Goal: Find specific fact: Find specific fact

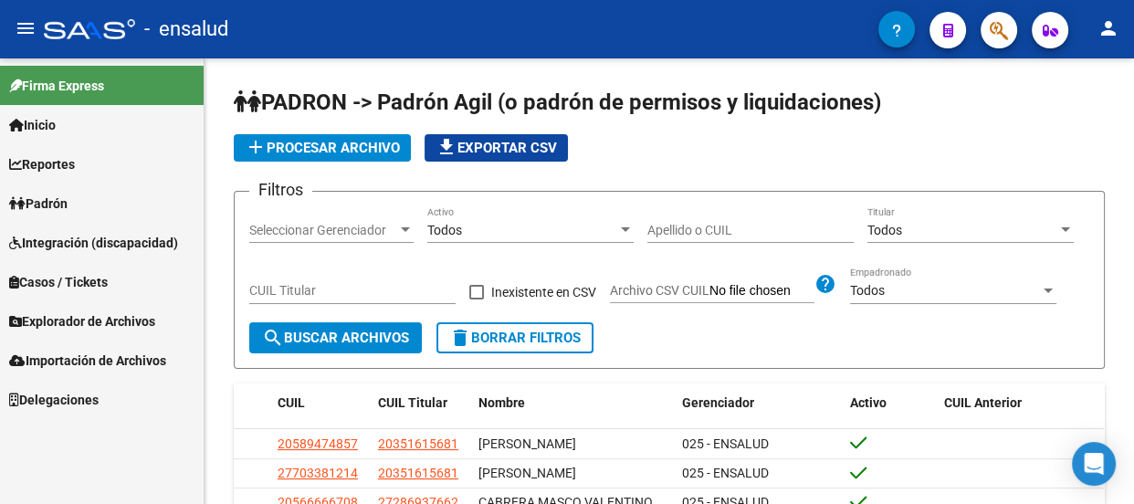
click at [88, 201] on link "Padrón" at bounding box center [102, 202] width 204 height 39
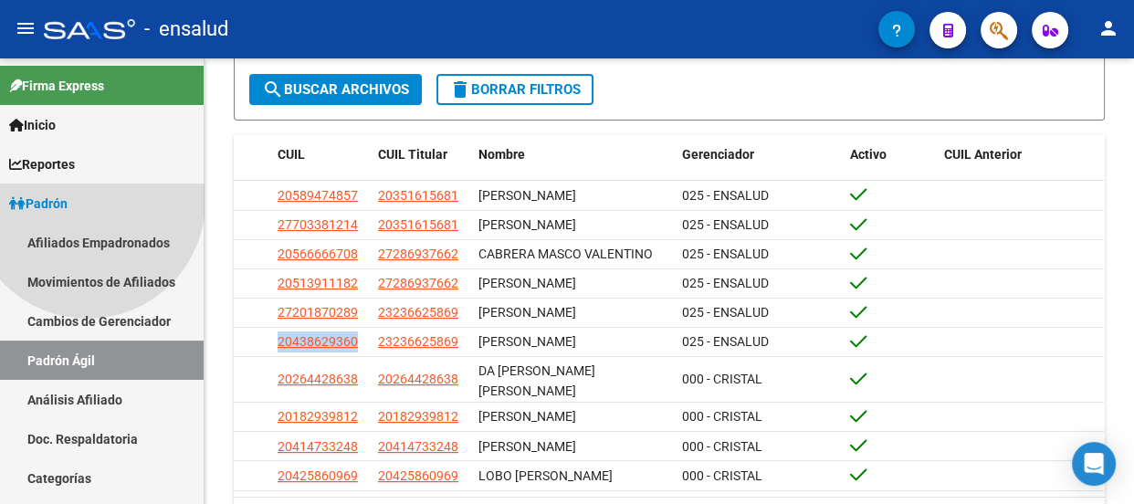
scroll to position [125, 0]
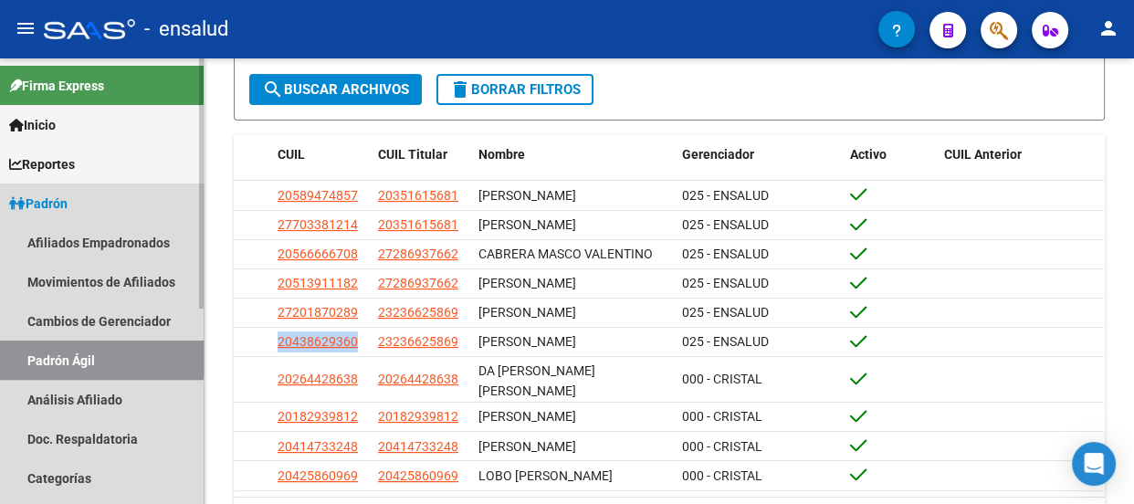
click at [82, 353] on link "Padrón Ágil" at bounding box center [102, 359] width 204 height 39
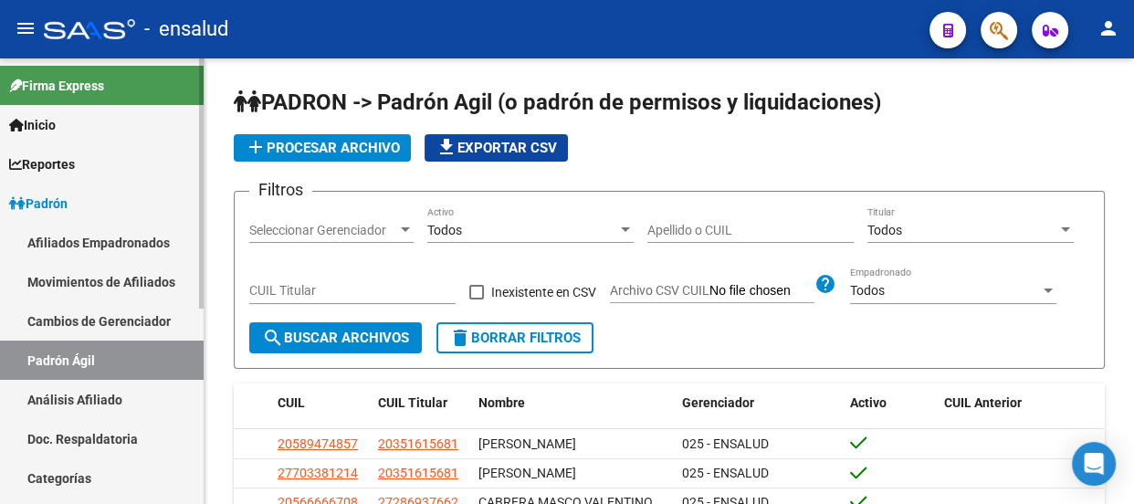
scroll to position [125, 0]
click at [320, 288] on input "CUIL Titular" at bounding box center [352, 291] width 206 height 16
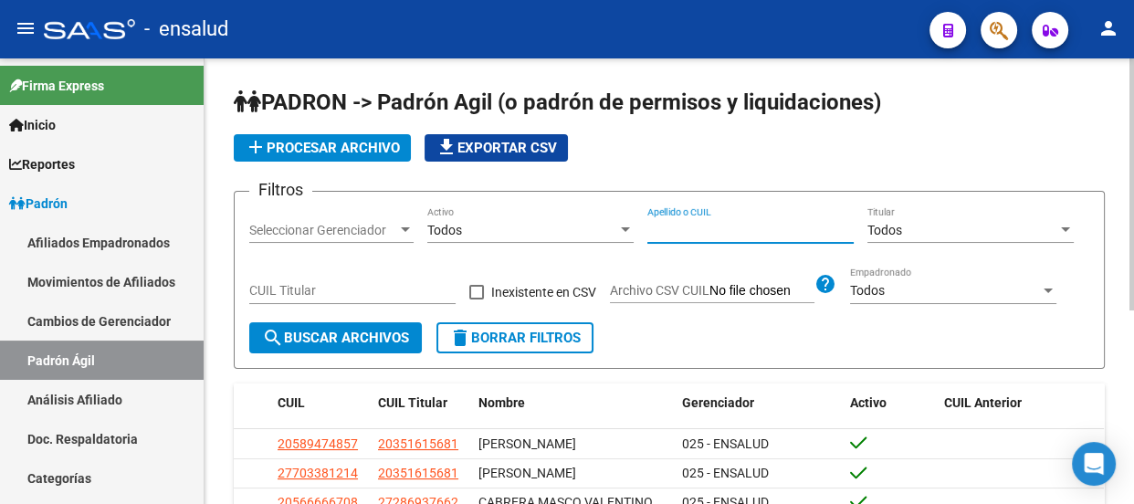
click at [673, 225] on input "Apellido o CUIL" at bounding box center [750, 231] width 206 height 16
type input "[PERSON_NAME]"
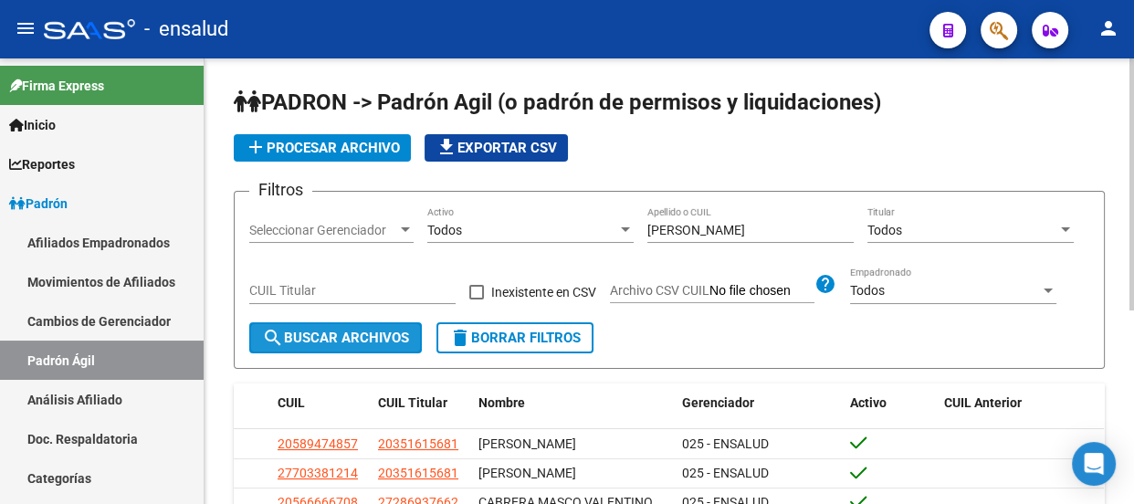
click at [315, 334] on span "search Buscar Archivos" at bounding box center [335, 338] width 147 height 16
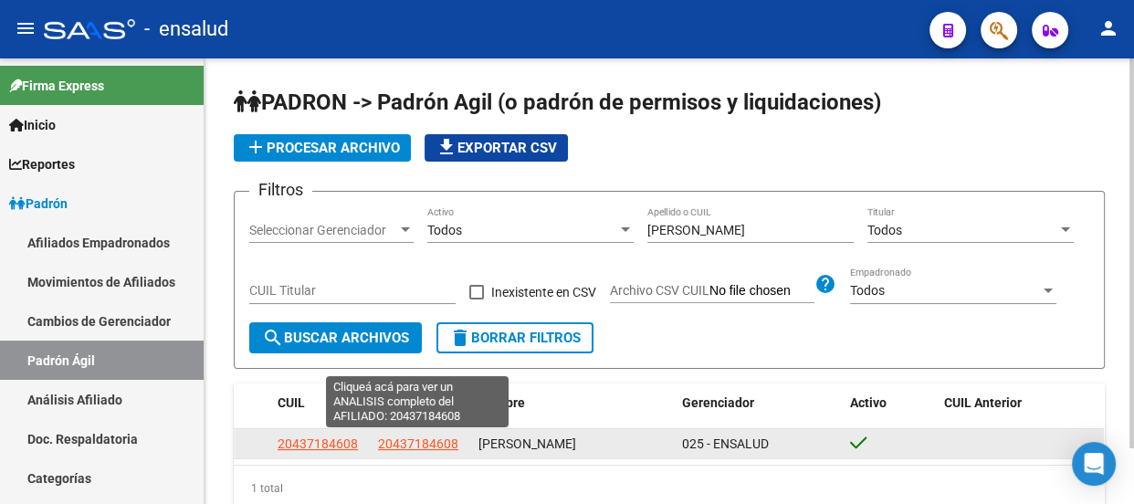
click at [395, 444] on span "20437184608" at bounding box center [418, 443] width 80 height 15
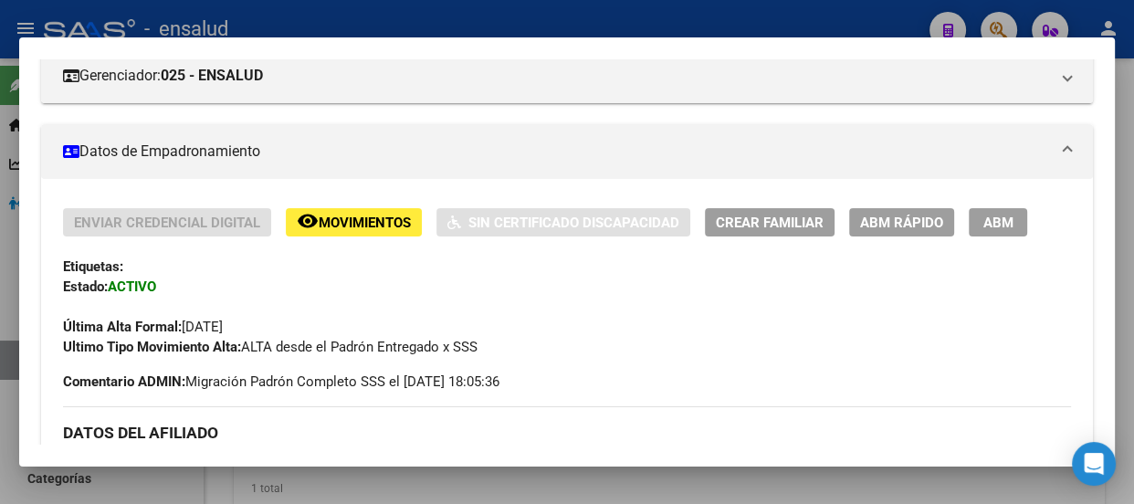
scroll to position [0, 0]
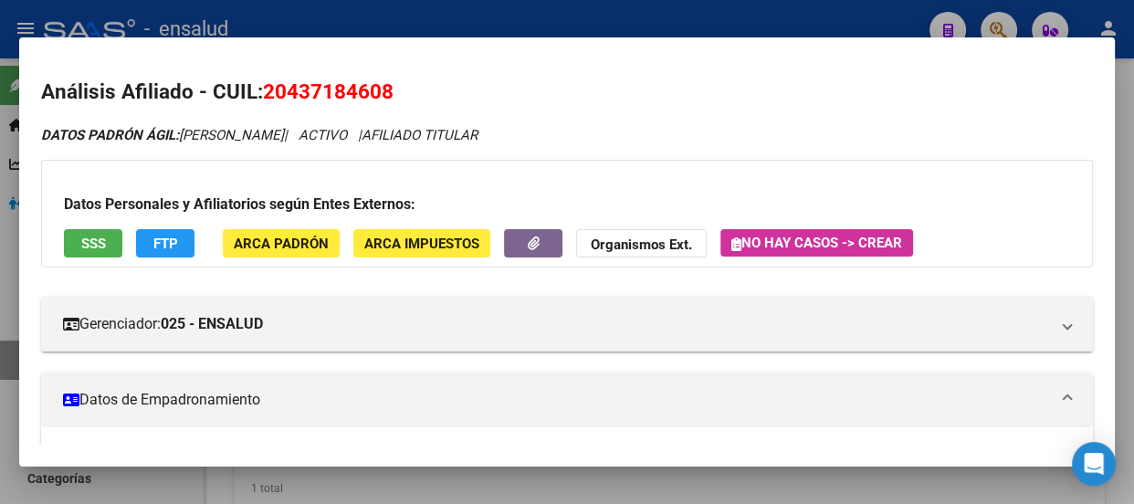
click at [644, 17] on div at bounding box center [567, 252] width 1134 height 504
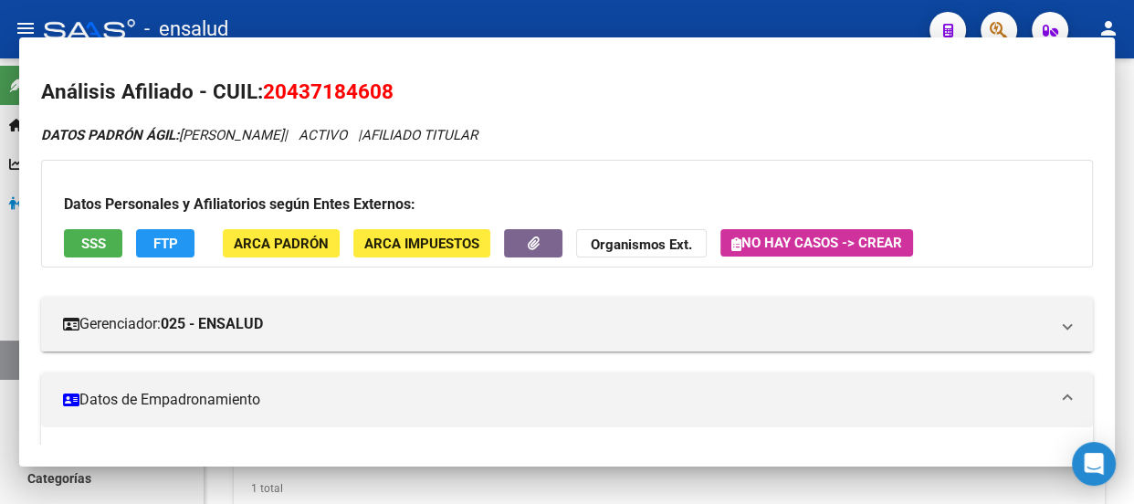
type textarea "20437184608"
